Goal: Book appointment/travel/reservation

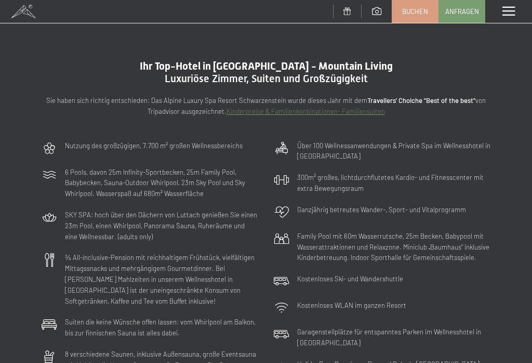
click at [507, 19] on div "Menü" at bounding box center [508, 11] width 47 height 23
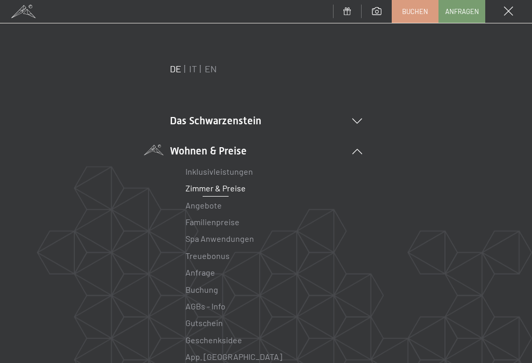
click at [519, 340] on div "DE IT EN Gutschein Bildergalerie Anfragen Buchen DE IT EN Das Schwarzenstein Ne…" at bounding box center [266, 192] width 532 height 339
click at [214, 209] on link "Angebote" at bounding box center [204, 205] width 36 height 10
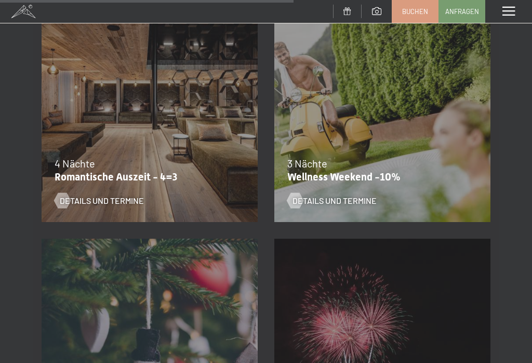
scroll to position [1151, 0]
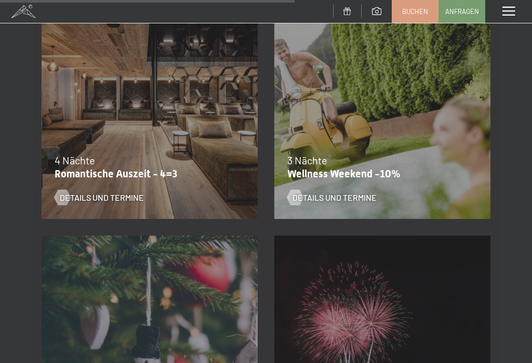
click at [107, 200] on span "Details und Termine" at bounding box center [102, 197] width 84 height 11
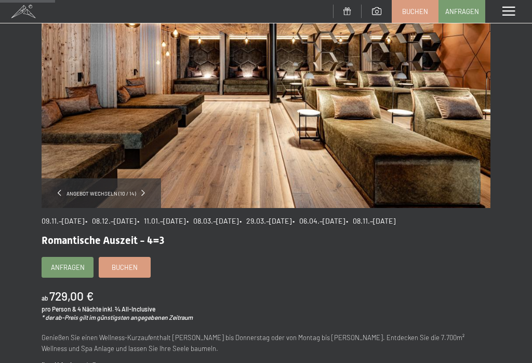
scroll to position [111, 0]
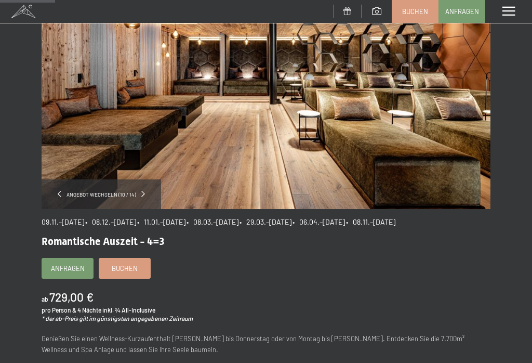
click at [530, 324] on div "Angebot wechseln (10 / 14) 09.11.–05.12.2025 • 08.12.–19.12.2025 • 11.01.–23.01…" at bounding box center [266, 336] width 532 height 761
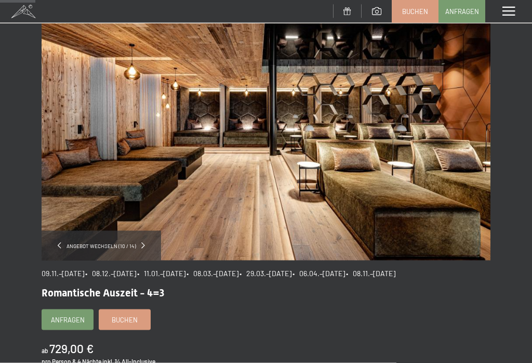
scroll to position [0, 0]
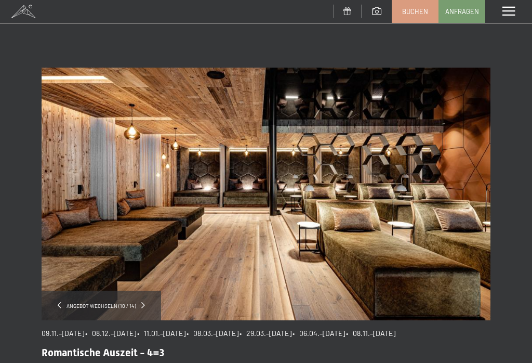
click at [515, 13] on span at bounding box center [509, 11] width 12 height 9
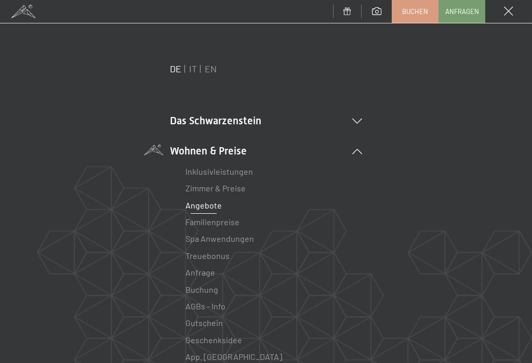
click at [207, 203] on link "Angebote" at bounding box center [204, 205] width 36 height 10
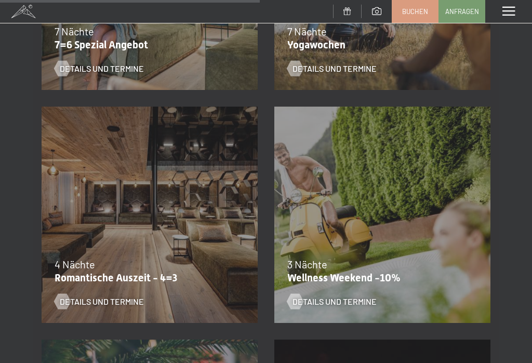
scroll to position [1045, 0]
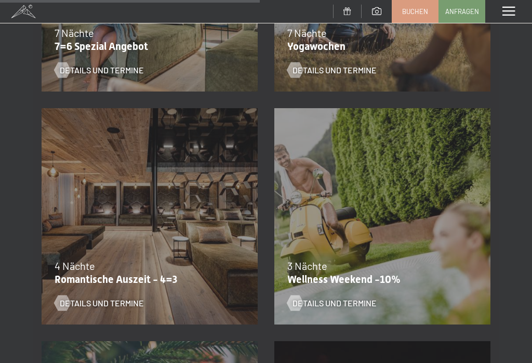
click at [354, 304] on span "Details und Termine" at bounding box center [335, 302] width 84 height 11
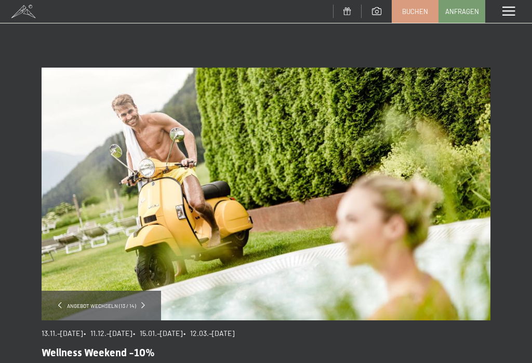
click at [511, 16] on span at bounding box center [509, 11] width 12 height 9
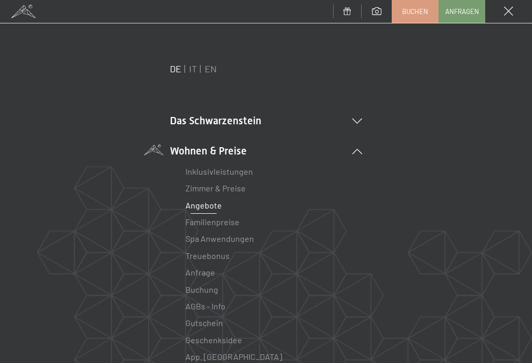
click at [209, 208] on link "Angebote" at bounding box center [204, 205] width 36 height 10
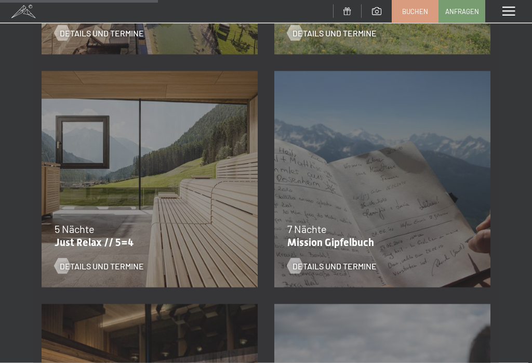
scroll to position [617, 0]
click at [100, 270] on span "Details und Termine" at bounding box center [102, 265] width 84 height 11
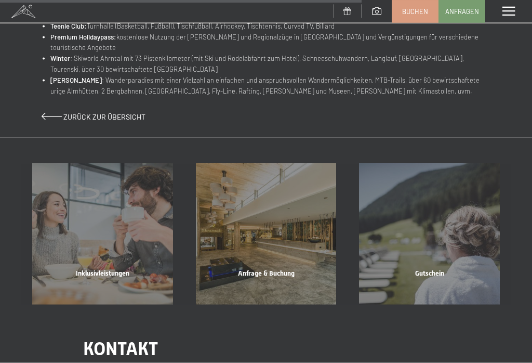
scroll to position [738, 0]
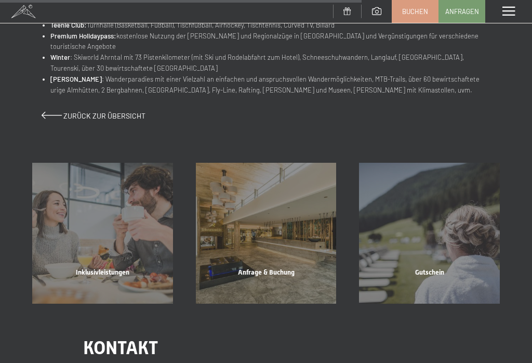
click at [125, 179] on div "Inklusivleistungen Mehr erfahren" at bounding box center [103, 233] width 164 height 141
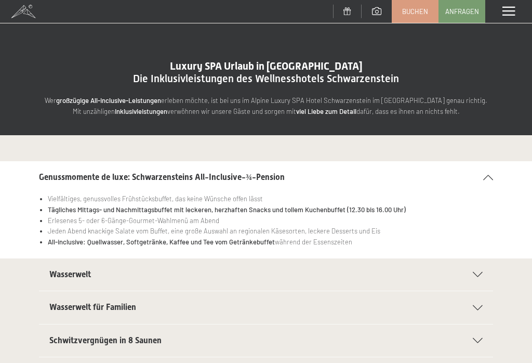
click at [511, 15] on span at bounding box center [509, 11] width 12 height 9
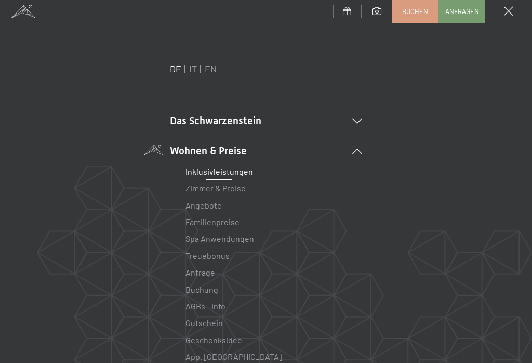
click at [229, 190] on link "Zimmer & Preise" at bounding box center [216, 188] width 60 height 10
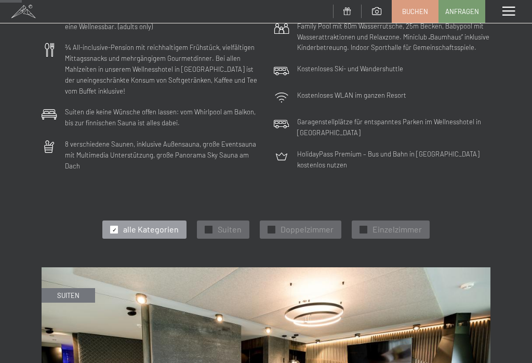
scroll to position [211, 0]
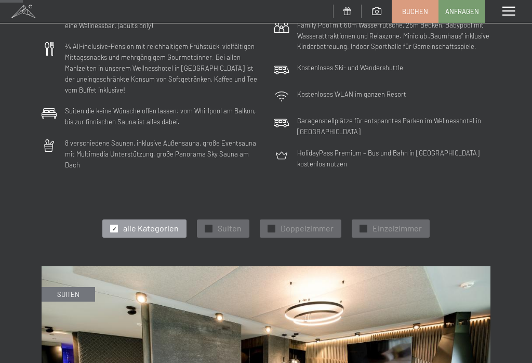
click at [308, 222] on span "Doppelzimmer" at bounding box center [307, 227] width 53 height 11
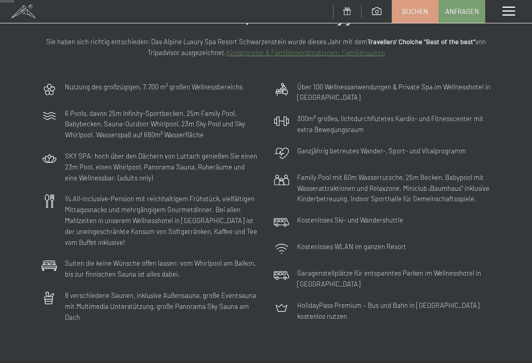
scroll to position [0, 0]
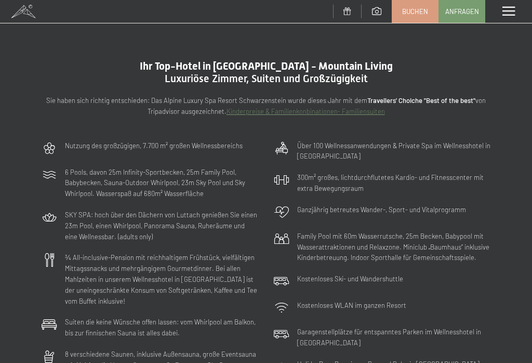
click at [503, 20] on div "Menü" at bounding box center [508, 11] width 47 height 23
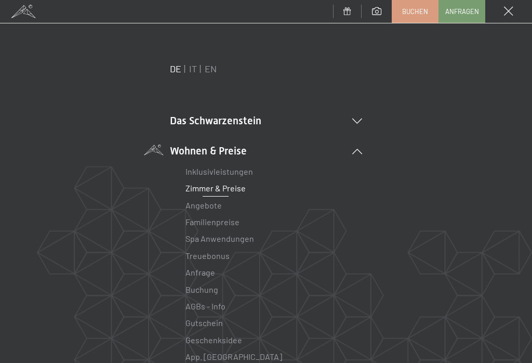
click at [509, 14] on span at bounding box center [508, 11] width 9 height 9
